Goal: Task Accomplishment & Management: Use online tool/utility

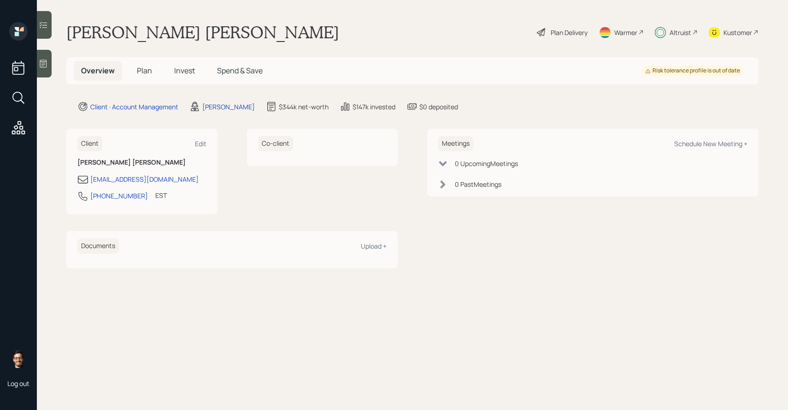
click at [184, 76] on h5 "Invest" at bounding box center [185, 71] width 36 height 20
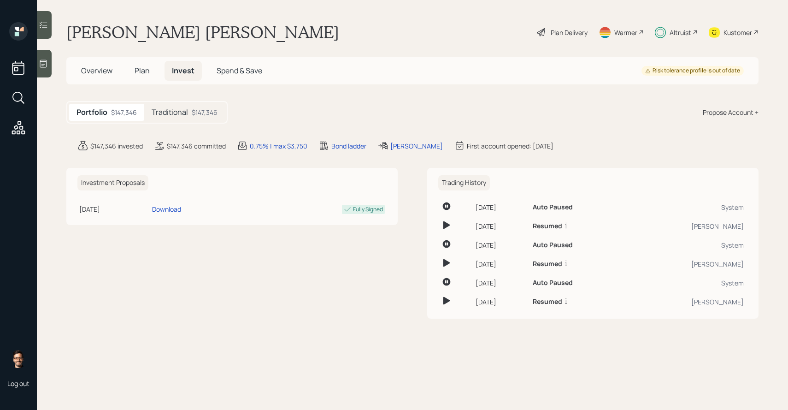
click at [48, 18] on div at bounding box center [44, 25] width 15 height 28
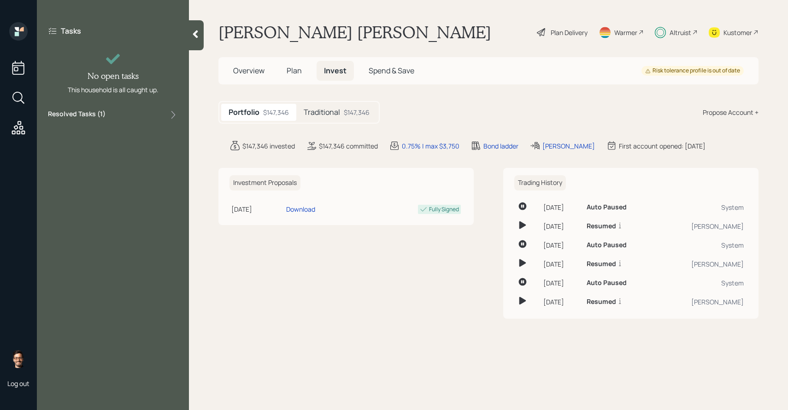
click at [117, 115] on div "Resolved Tasks ( 1 )" at bounding box center [113, 114] width 130 height 11
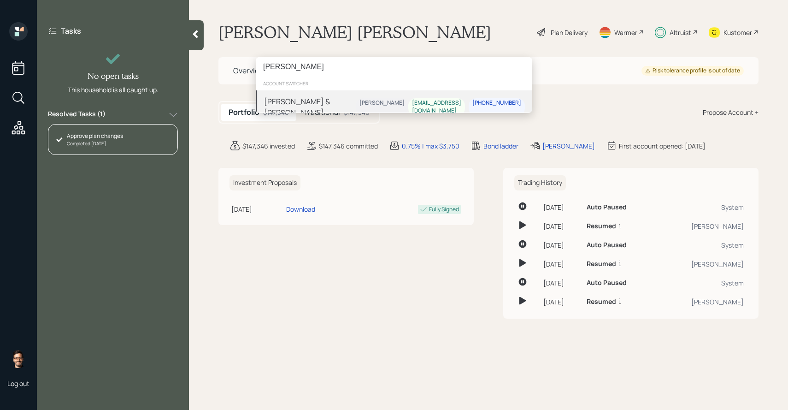
type input "[PERSON_NAME]"
